Goal: Find specific page/section: Find specific page/section

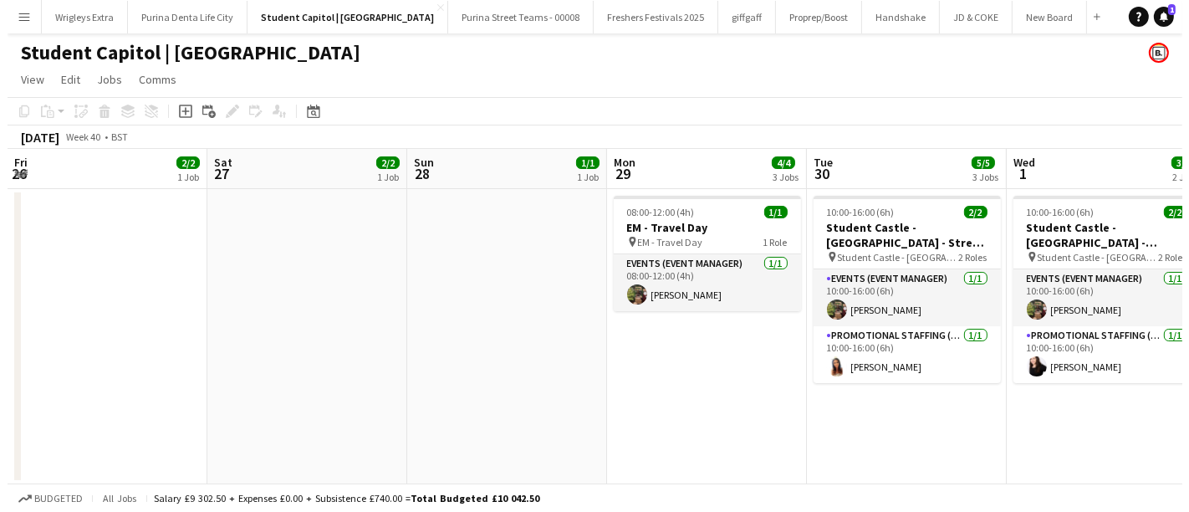
scroll to position [0, 616]
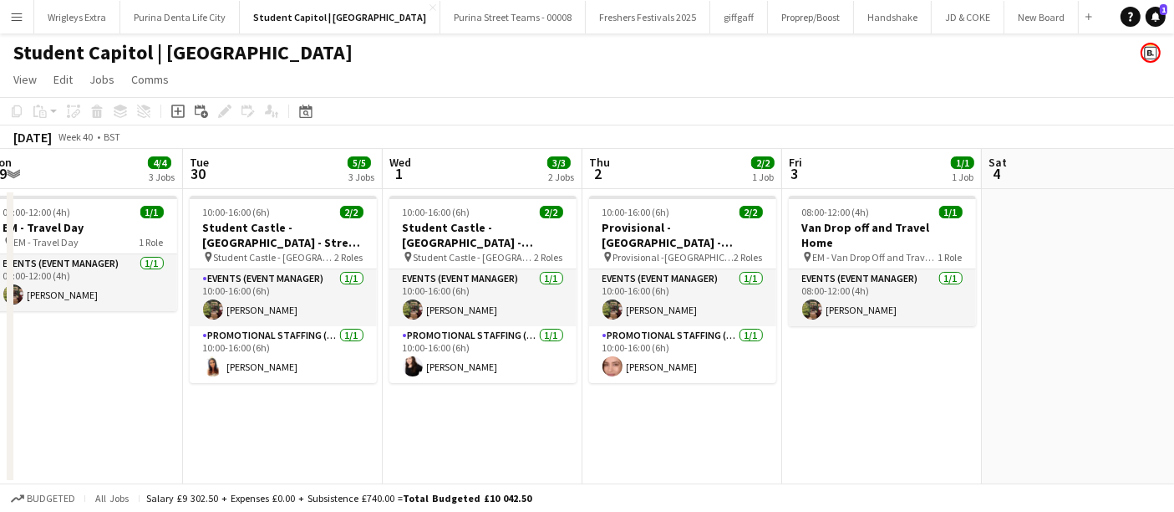
click at [15, 14] on app-icon "Menu" at bounding box center [16, 16] width 13 height 13
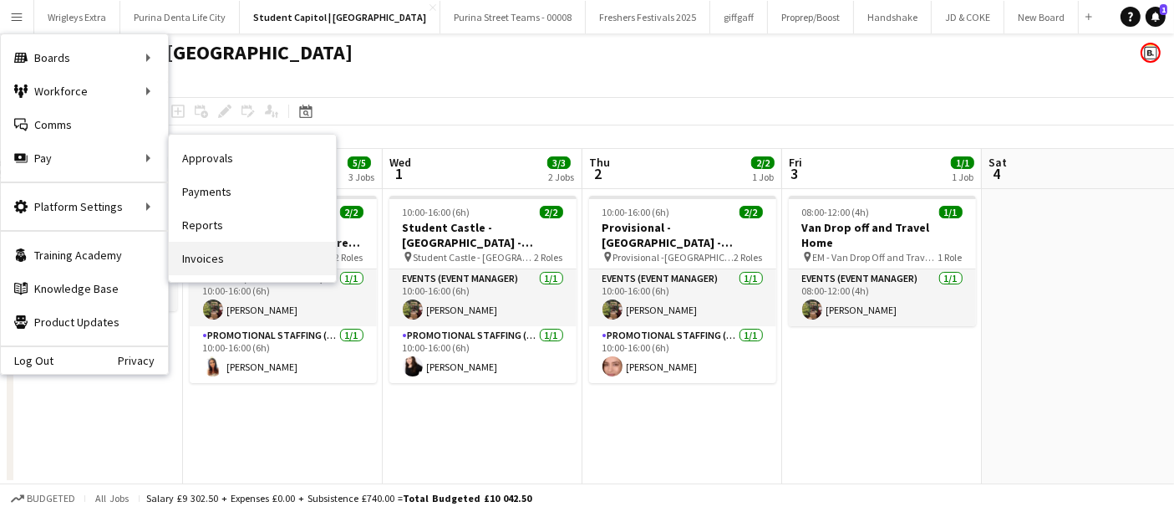
click at [247, 260] on link "Invoices" at bounding box center [252, 258] width 167 height 33
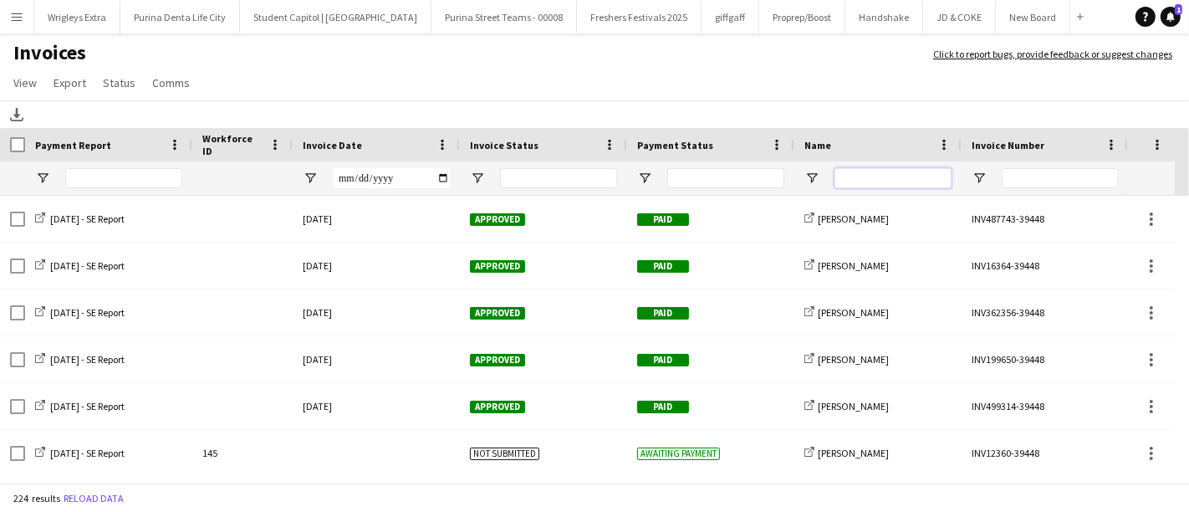
click at [876, 176] on input "Name Filter Input" at bounding box center [892, 178] width 117 height 20
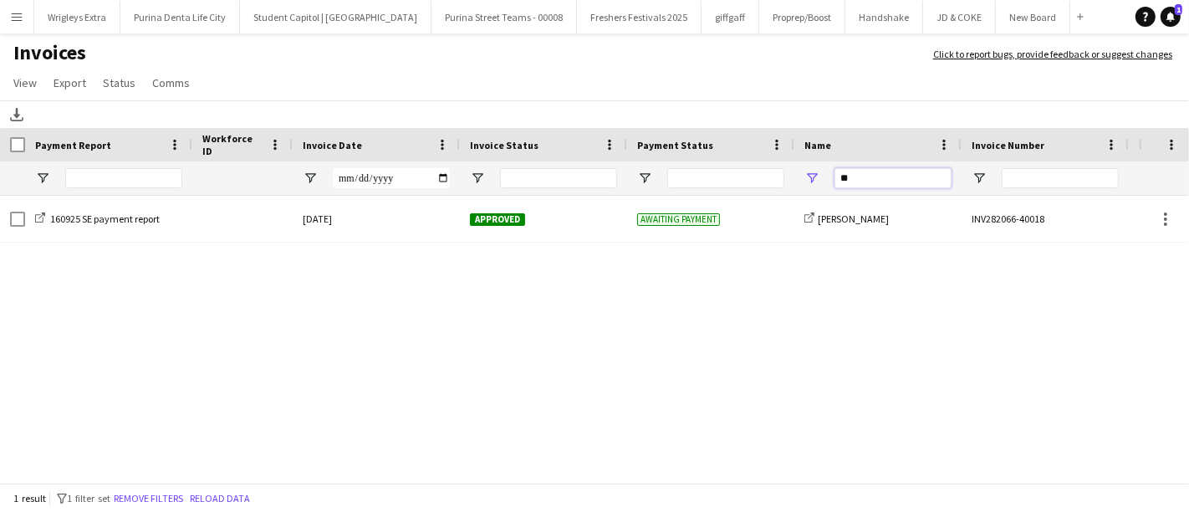
type input "*"
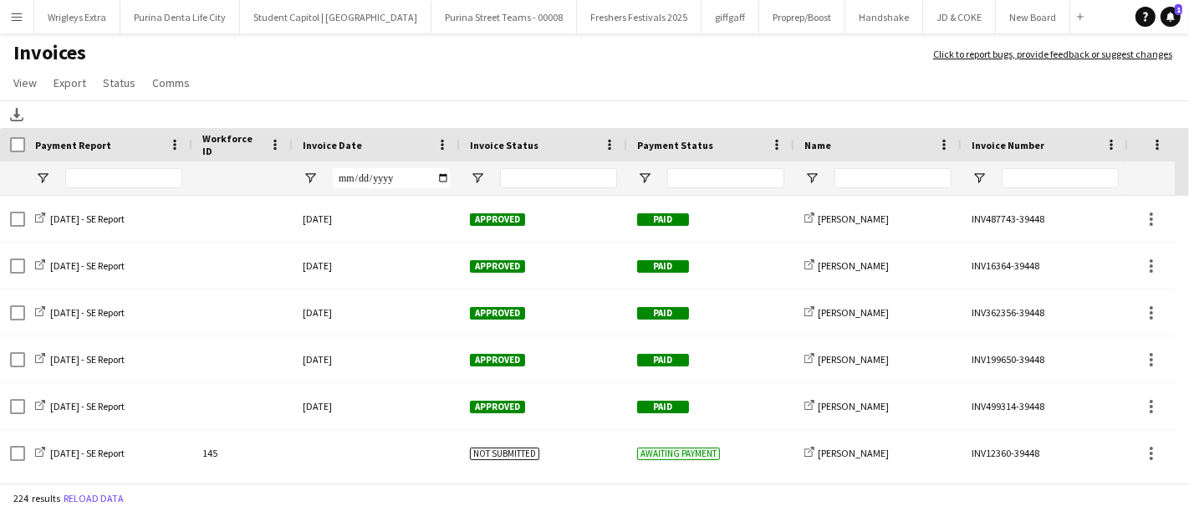
click at [26, 18] on button "Menu" at bounding box center [16, 16] width 33 height 33
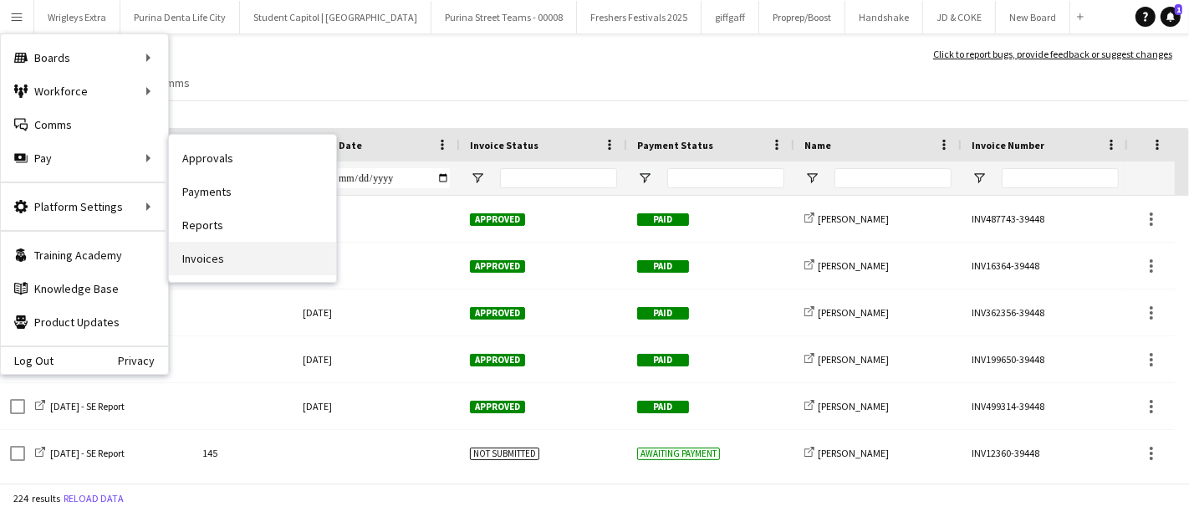
click at [241, 259] on link "Invoices" at bounding box center [252, 258] width 167 height 33
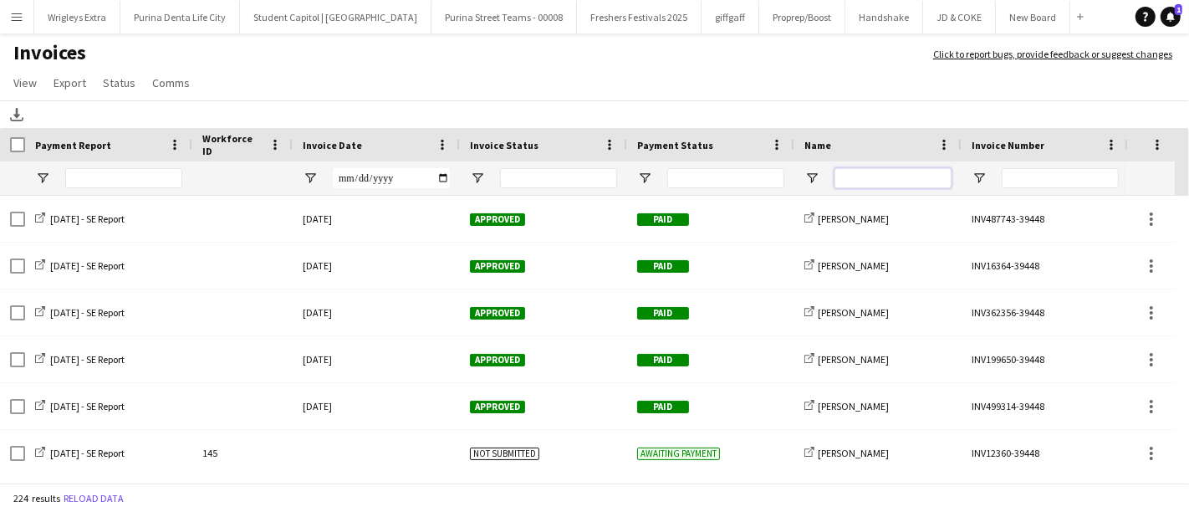
click at [888, 176] on input "Name Filter Input" at bounding box center [892, 178] width 117 height 20
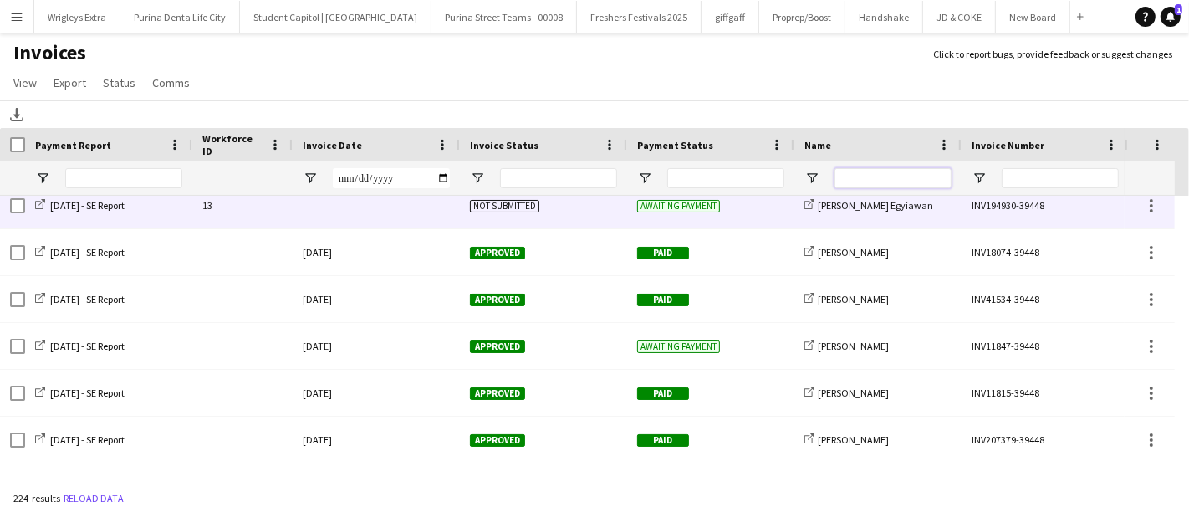
scroll to position [38, 0]
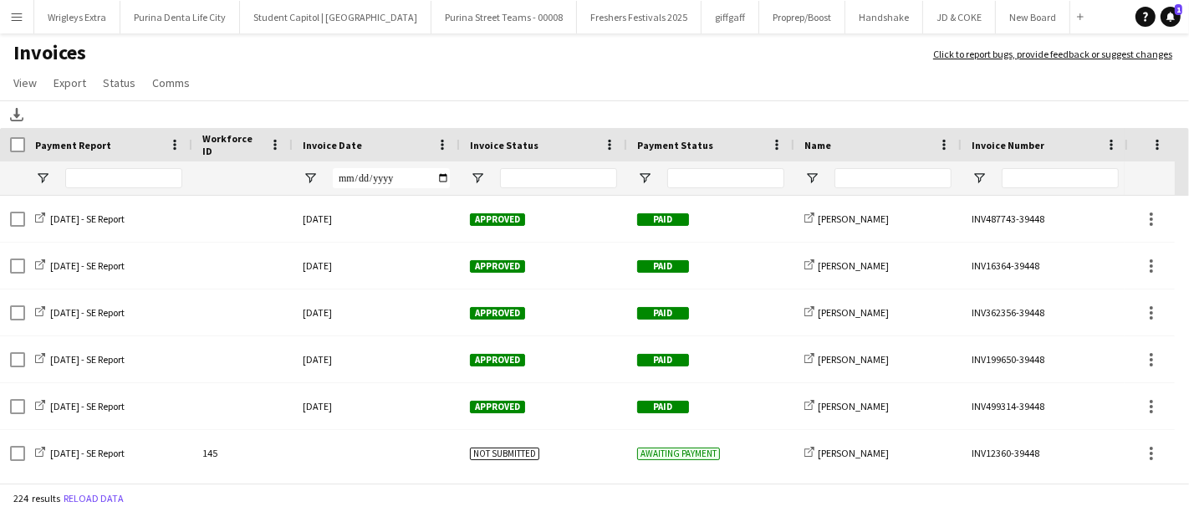
click at [26, 24] on button "Menu" at bounding box center [16, 16] width 33 height 33
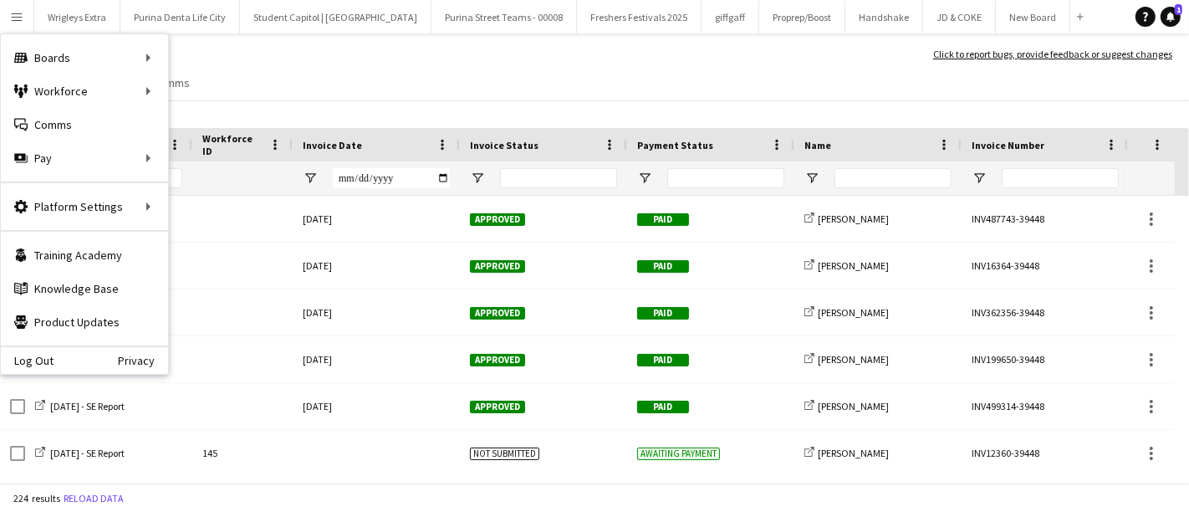
click at [439, 51] on h1 "Invoices" at bounding box center [458, 54] width 916 height 28
